Goal: Navigation & Orientation: Find specific page/section

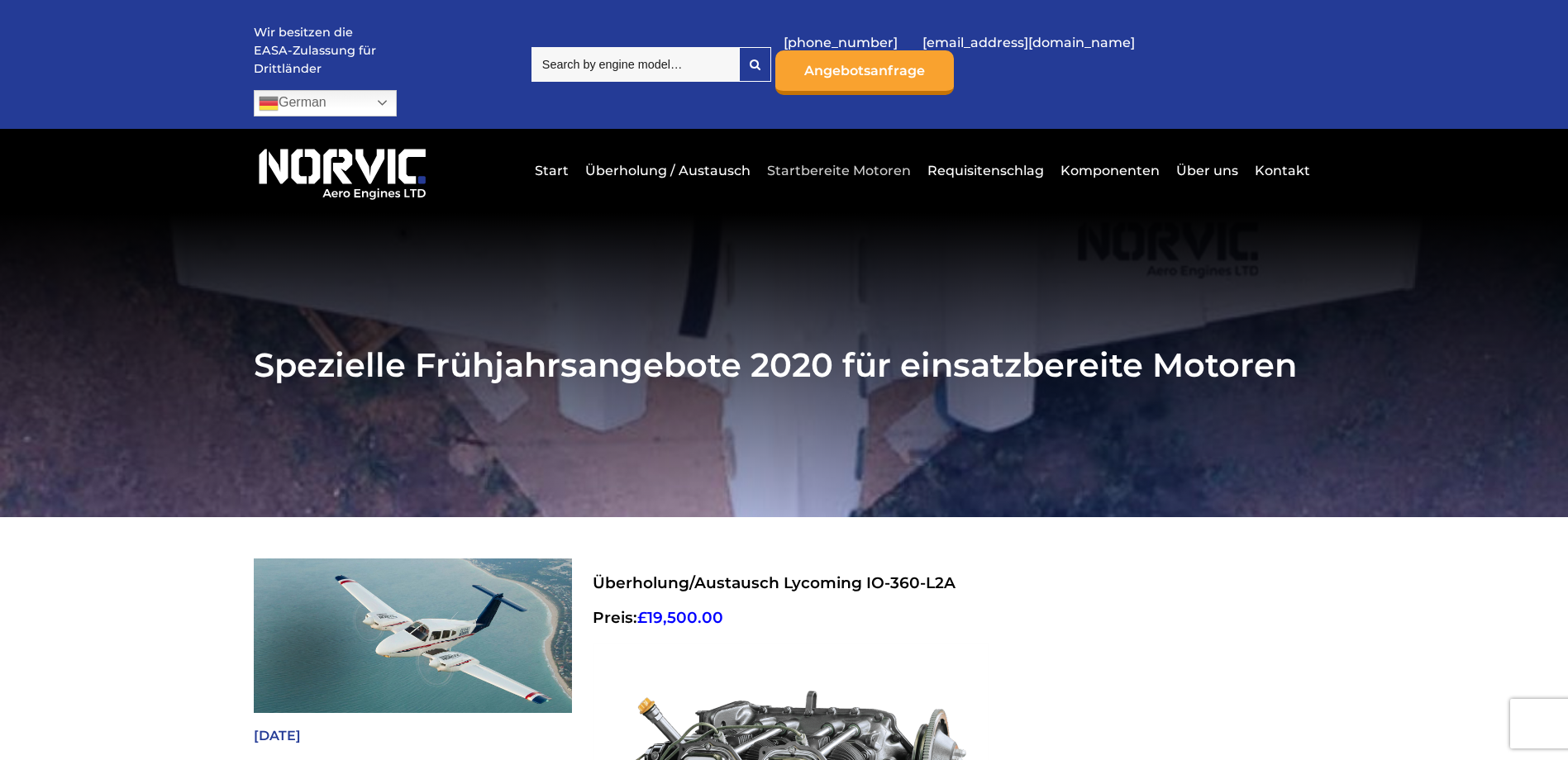
click at [869, 151] on link "Startbereite Motoren" at bounding box center [839, 171] width 152 height 40
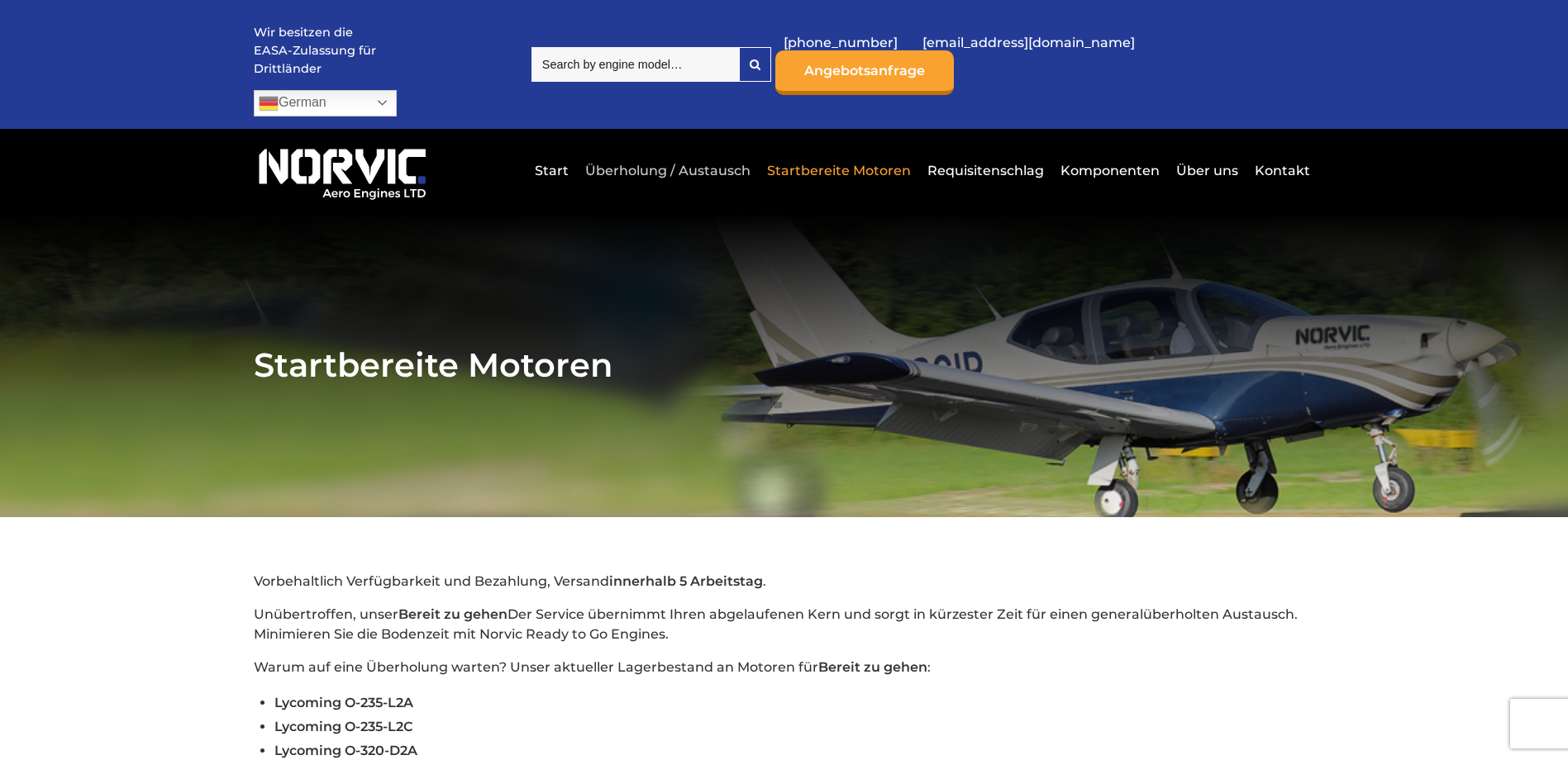
click at [677, 151] on link "Überholung / Austausch" at bounding box center [668, 171] width 174 height 40
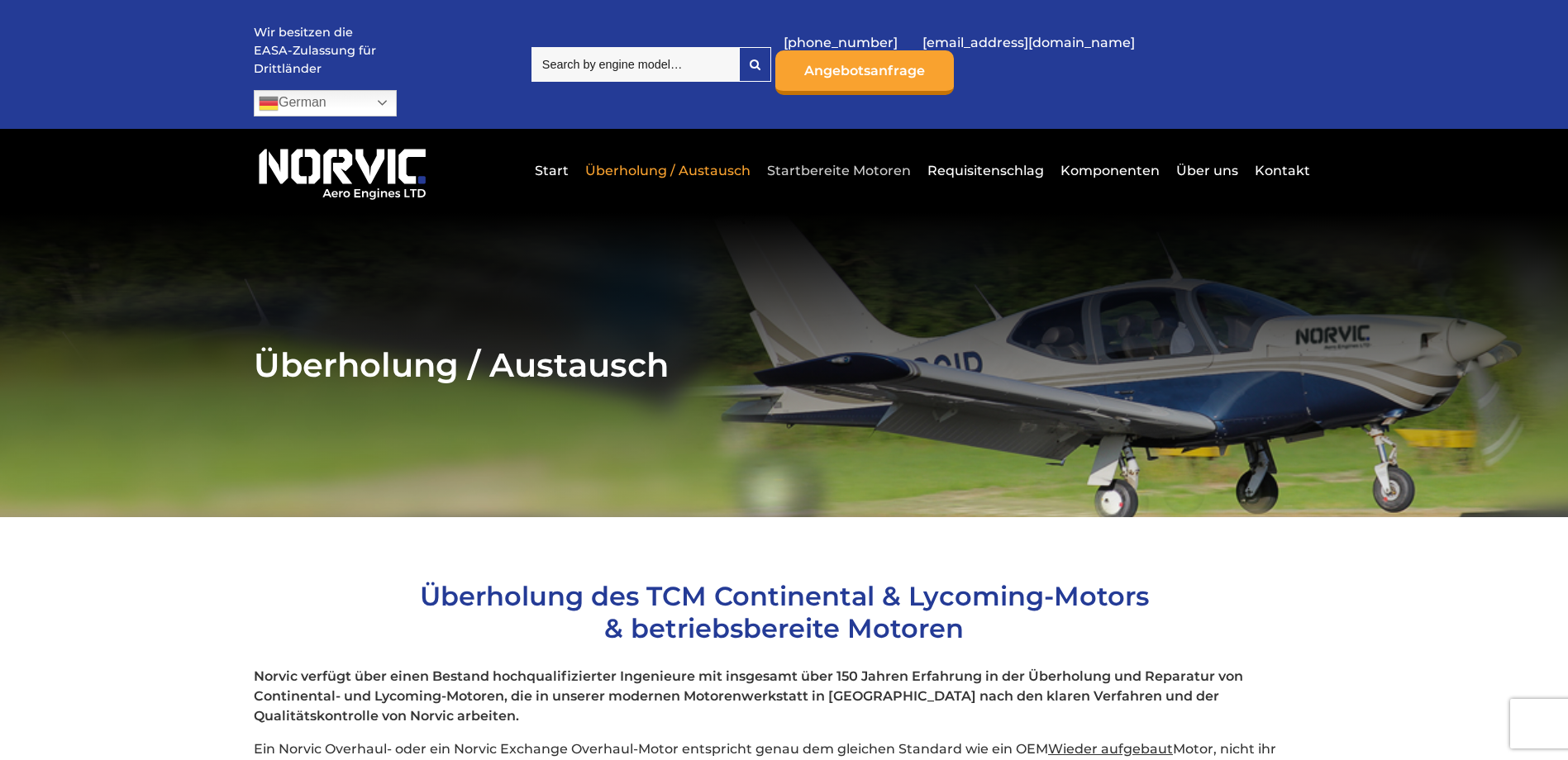
click at [810, 151] on link "Startbereite Motoren" at bounding box center [839, 171] width 152 height 40
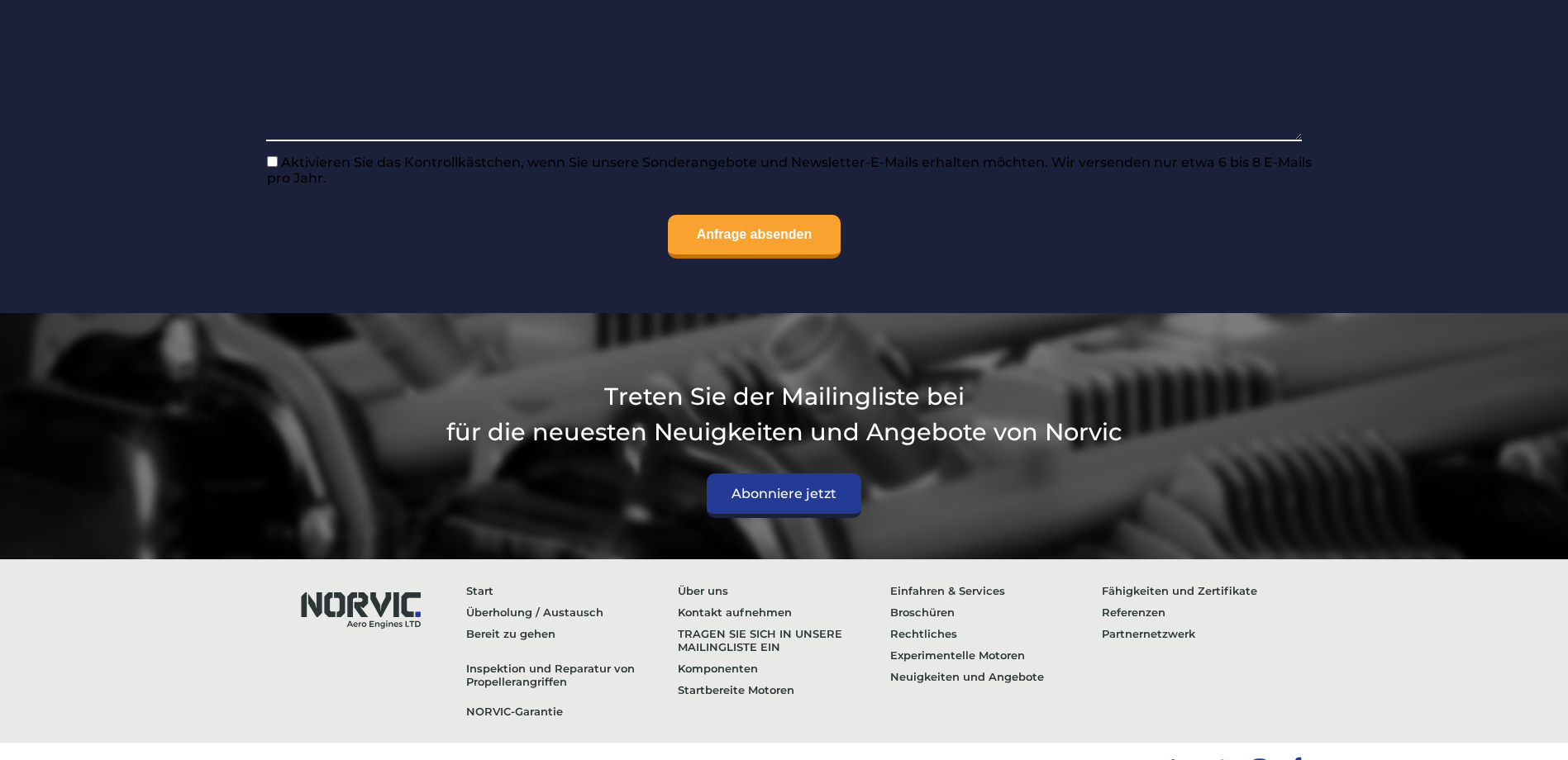
scroll to position [1880, 0]
